Goal: Obtain resource: Download file/media

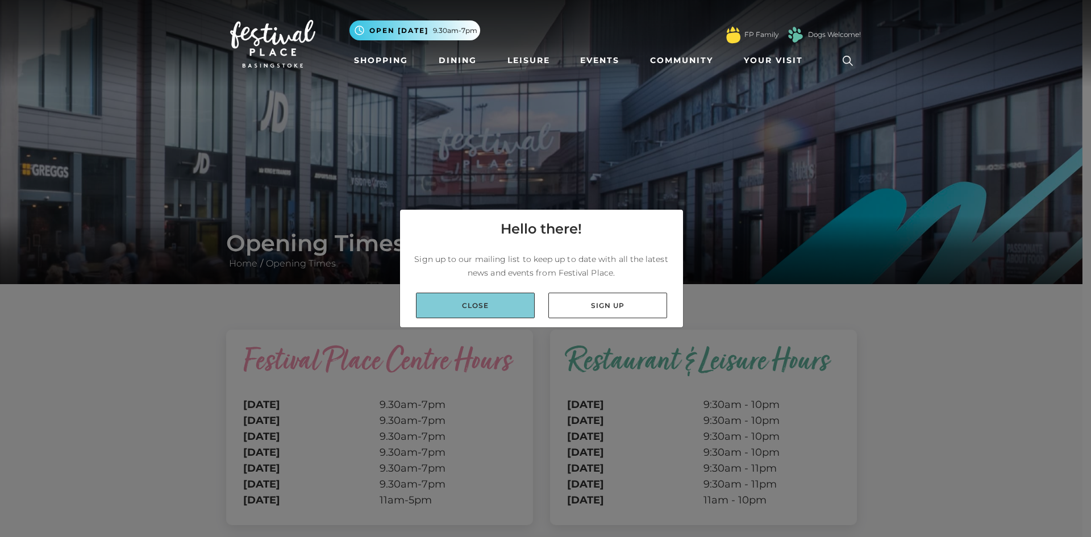
click at [483, 301] on link "Close" at bounding box center [475, 306] width 119 height 26
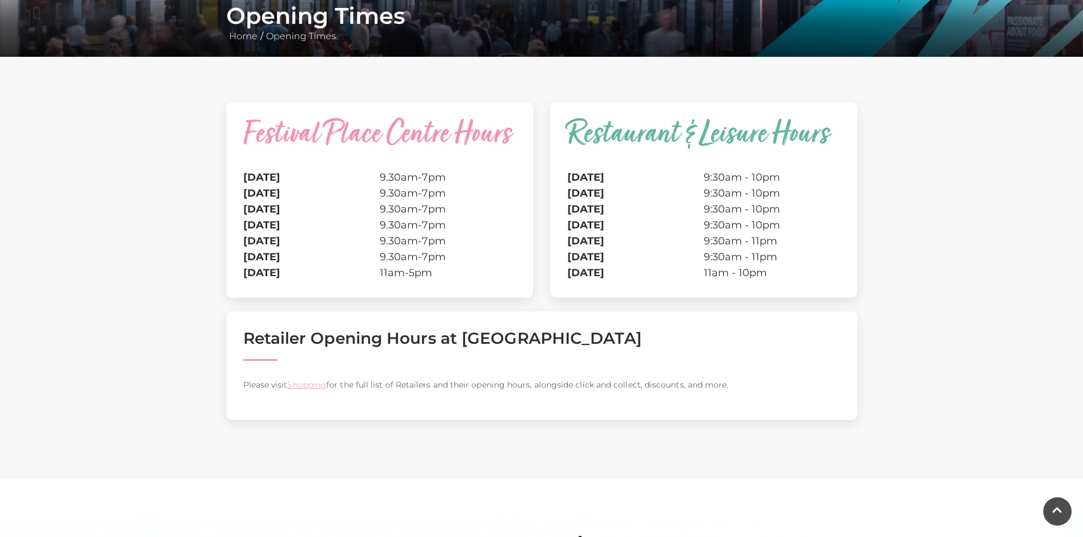
scroll to position [284, 0]
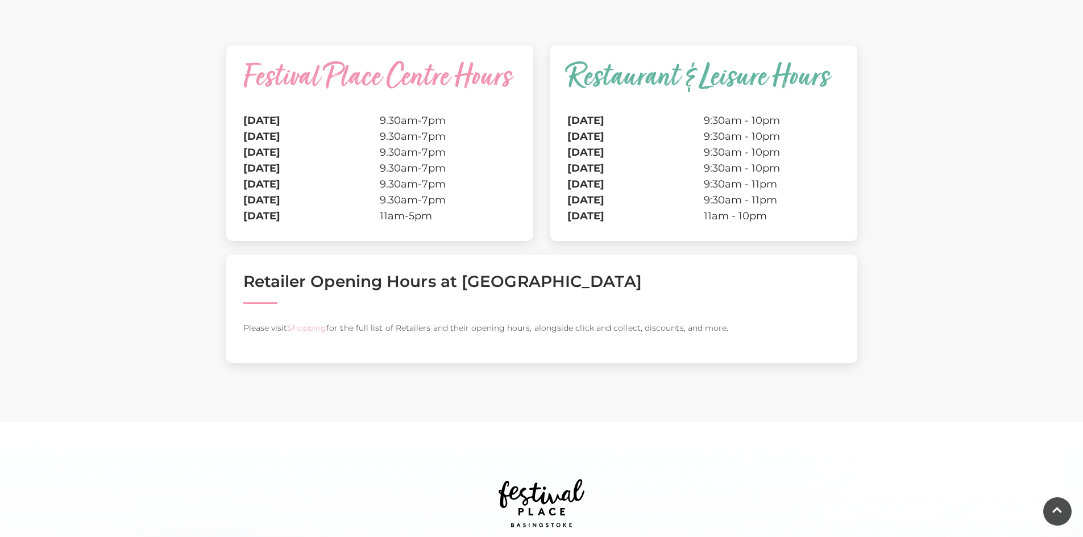
click at [315, 326] on link "Shopping" at bounding box center [306, 328] width 39 height 10
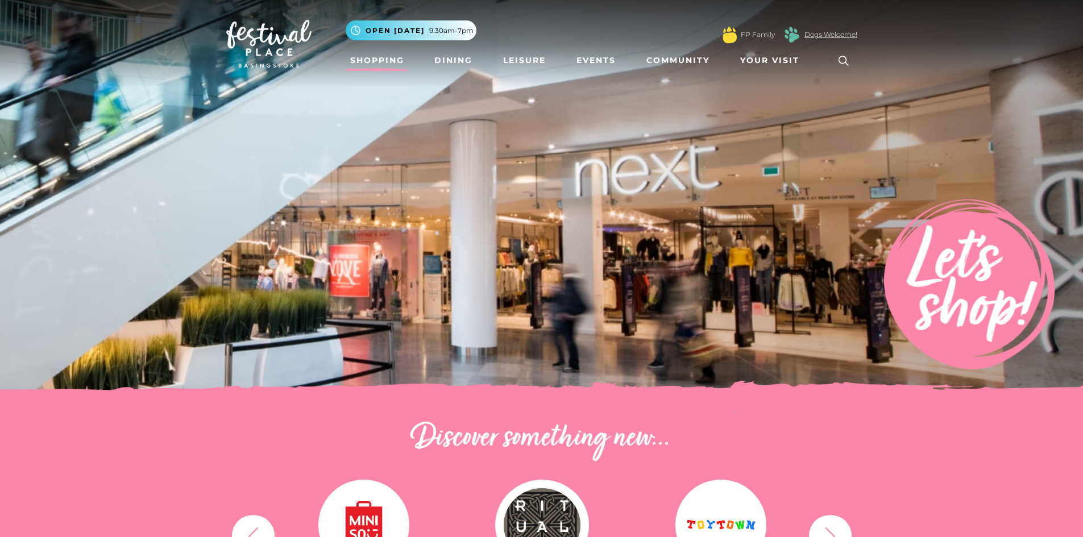
click at [816, 31] on link "Dogs Welcome!" at bounding box center [830, 35] width 53 height 10
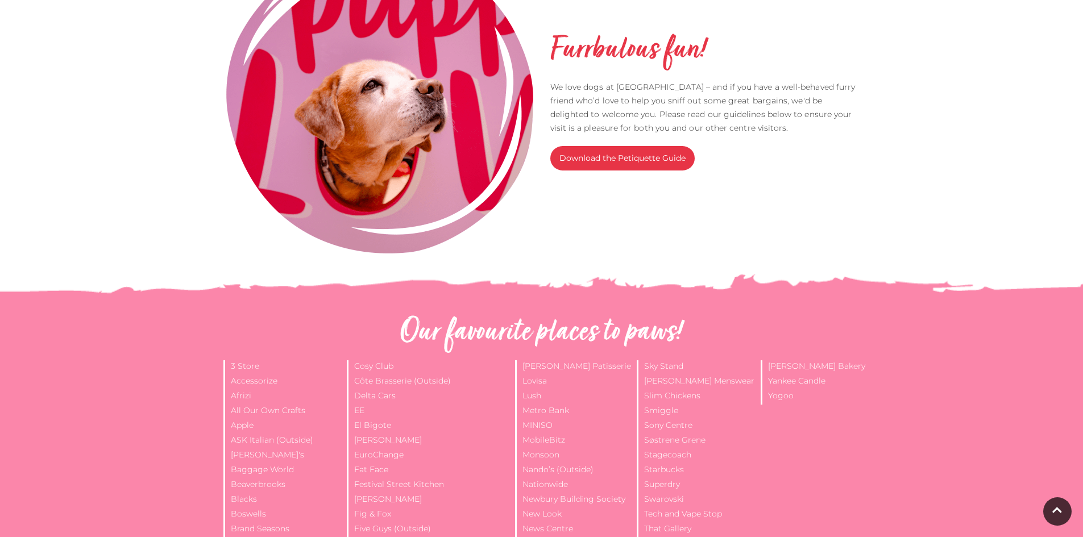
scroll to position [511, 0]
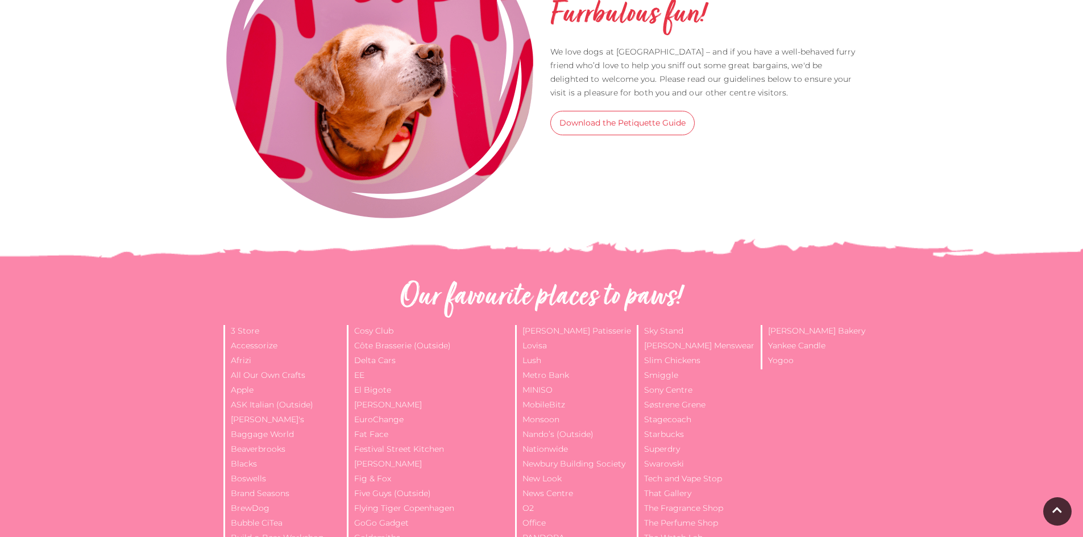
click at [640, 124] on link "Download the Petiquette Guide" at bounding box center [622, 123] width 144 height 24
